Goal: Task Accomplishment & Management: Manage account settings

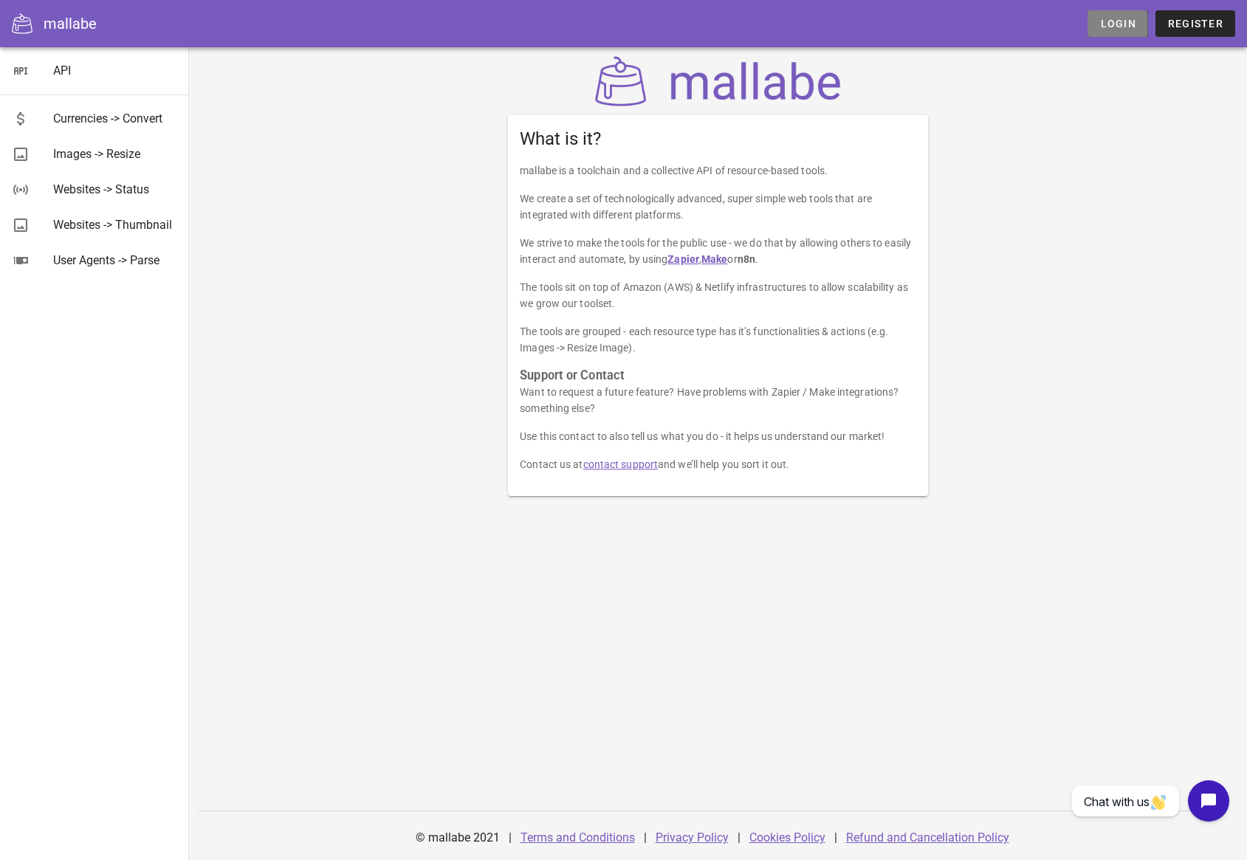
click at [1125, 27] on span "Login" at bounding box center [1118, 24] width 36 height 12
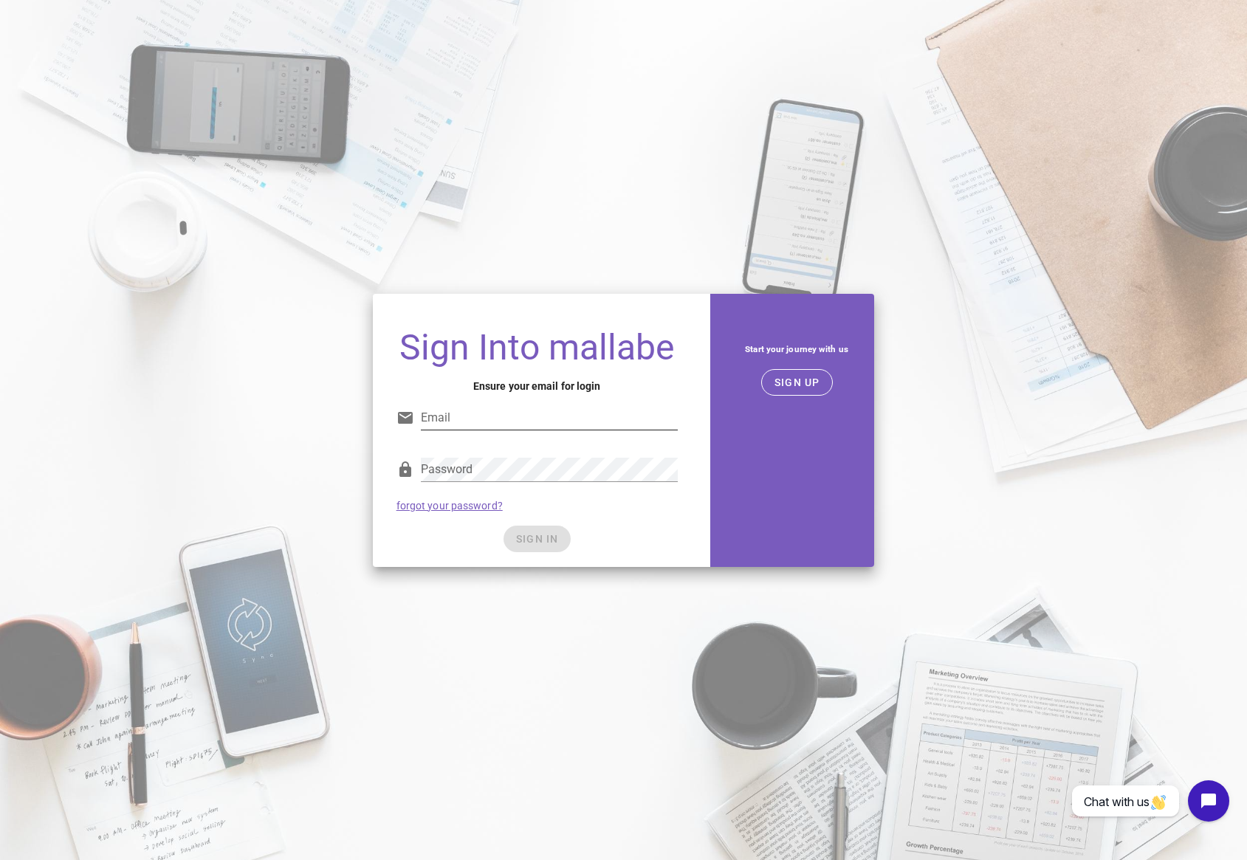
click at [452, 437] on div at bounding box center [549, 441] width 257 height 10
click at [453, 420] on input "Email" at bounding box center [549, 418] width 257 height 24
type input "cindy@iloveugly.net"
click at [467, 414] on input "cindy@iloveugly.net" at bounding box center [549, 418] width 257 height 24
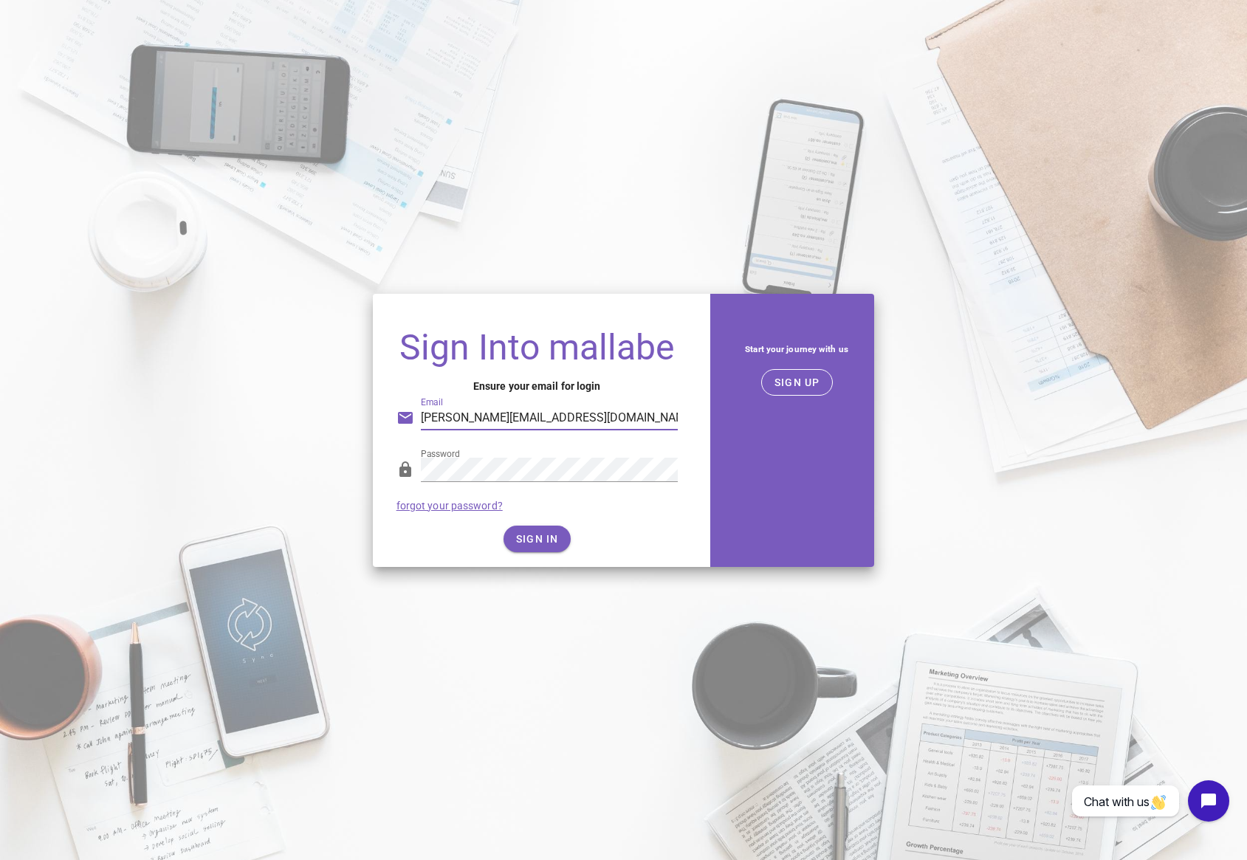
click at [467, 414] on input "cindy@iloveugly.net" at bounding box center [549, 418] width 257 height 24
click at [540, 549] on button "SIGN IN" at bounding box center [537, 539] width 67 height 27
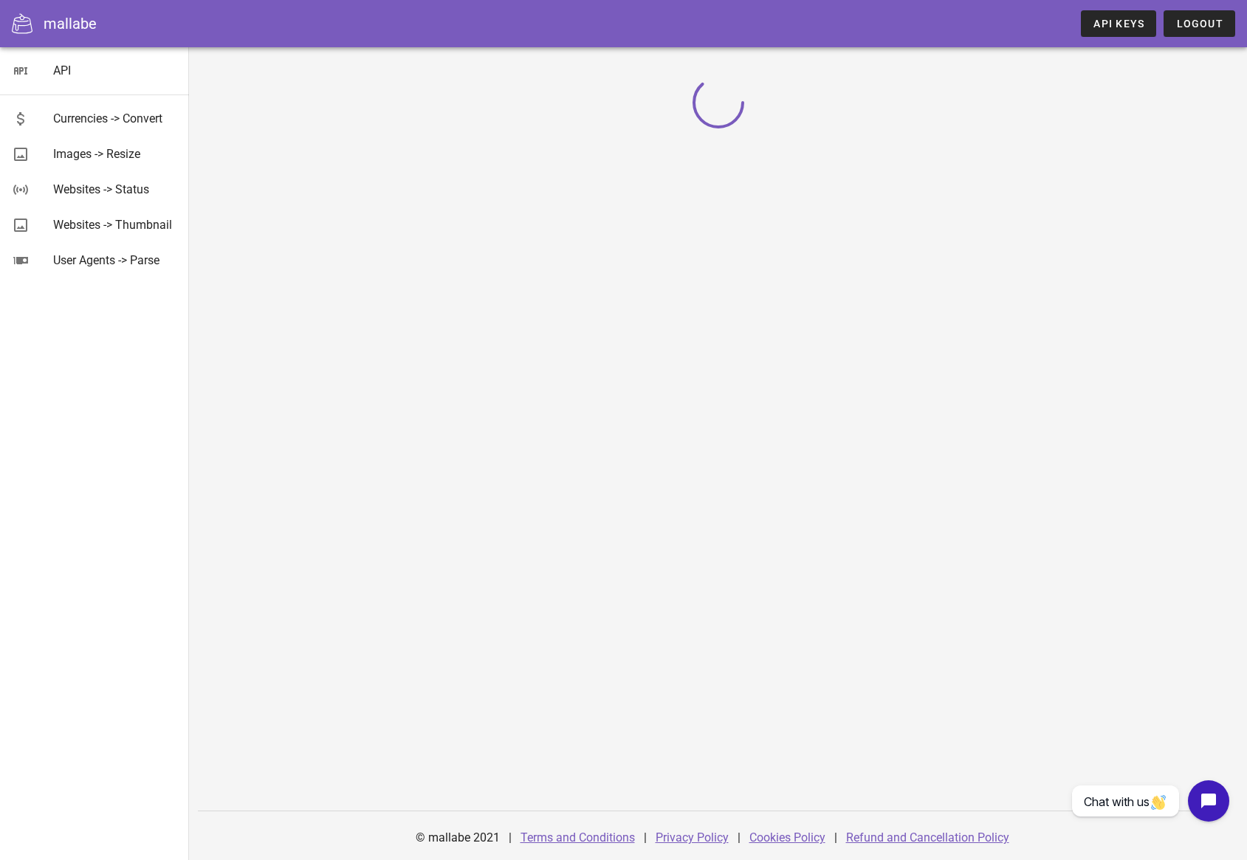
click at [15, 24] on icon at bounding box center [22, 23] width 21 height 20
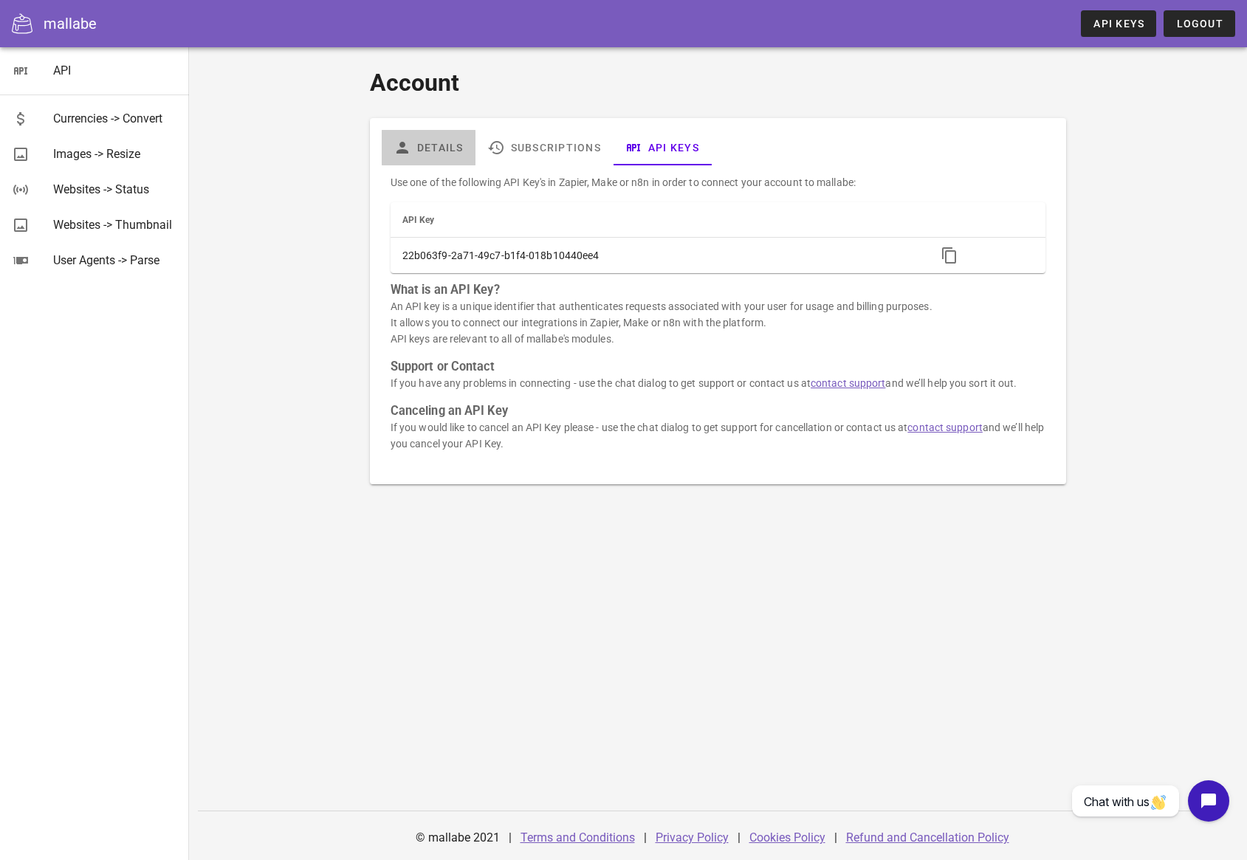
click at [440, 153] on link "Details" at bounding box center [429, 147] width 94 height 35
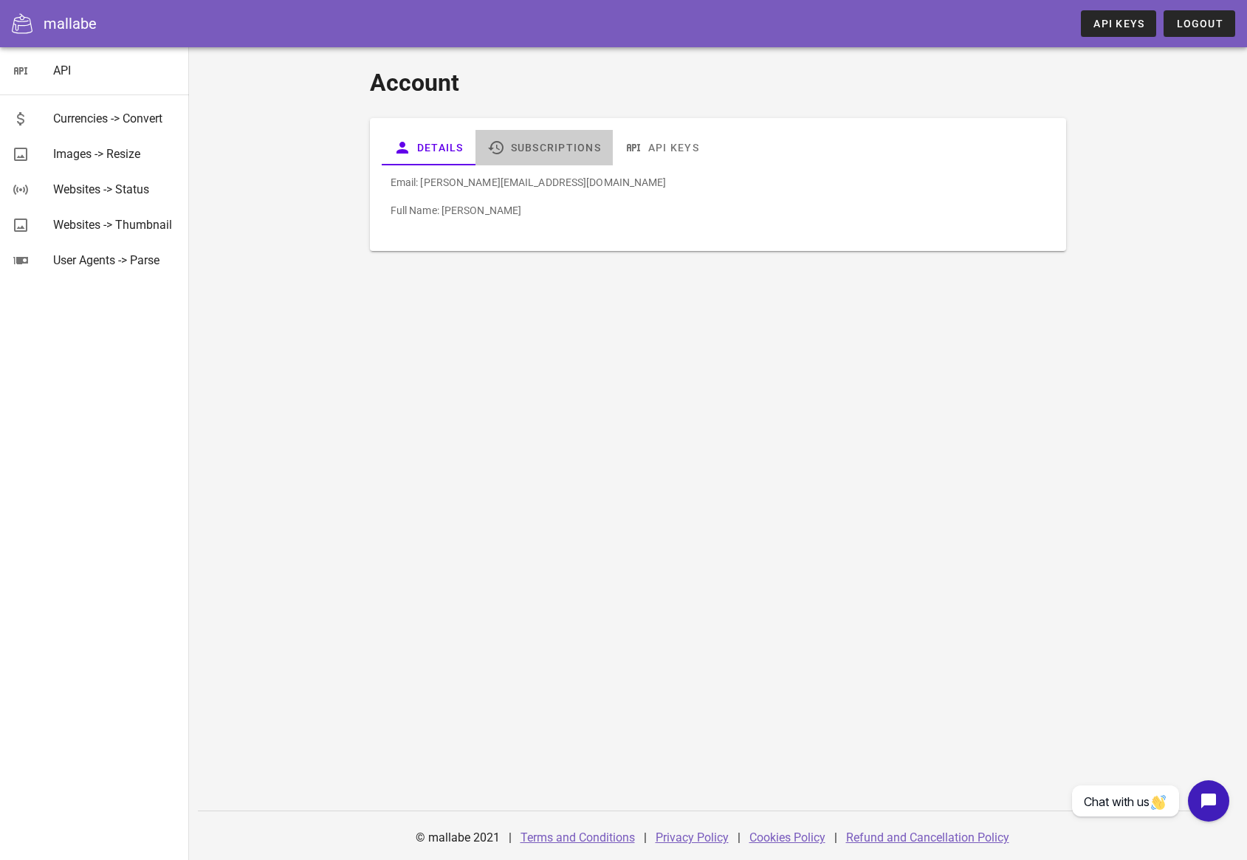
click at [545, 154] on link "Subscriptions" at bounding box center [544, 147] width 137 height 35
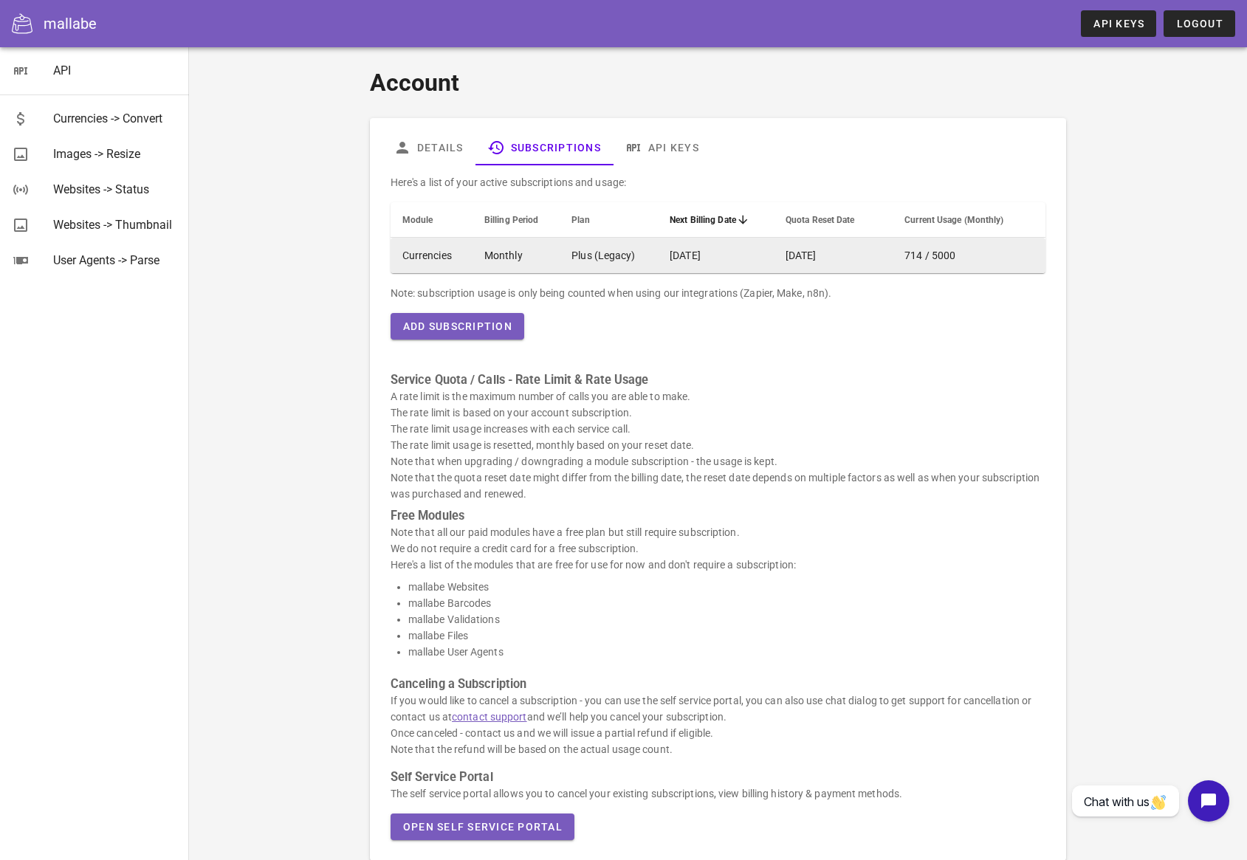
click at [599, 256] on td "Plus (Legacy)" at bounding box center [609, 255] width 98 height 35
drag, startPoint x: 426, startPoint y: 261, endPoint x: 607, endPoint y: 243, distance: 181.9
click at [428, 261] on td "Currencies" at bounding box center [432, 255] width 82 height 35
click at [855, 242] on td "[DATE]" at bounding box center [833, 255] width 119 height 35
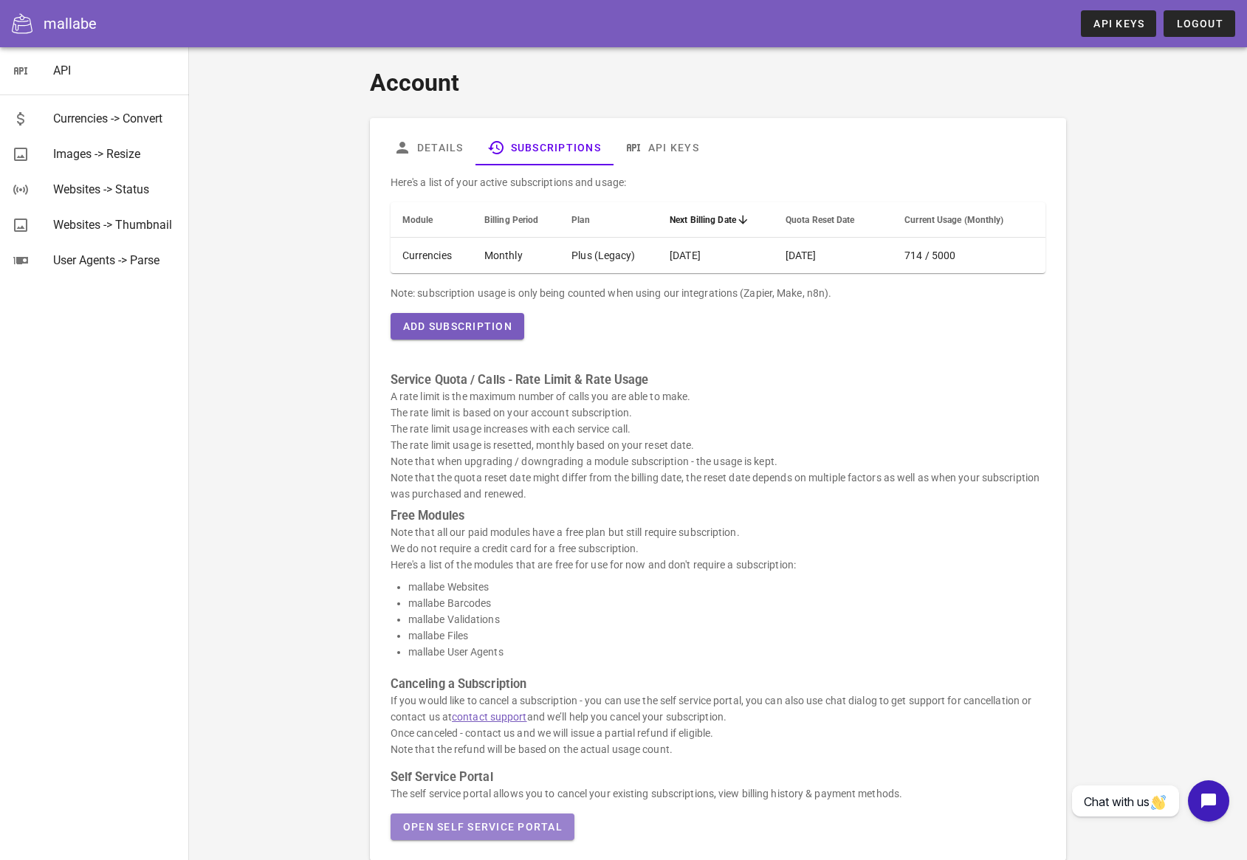
click at [470, 834] on button "Open Self Service Portal" at bounding box center [483, 827] width 184 height 27
